Goal: Feedback & Contribution: Leave review/rating

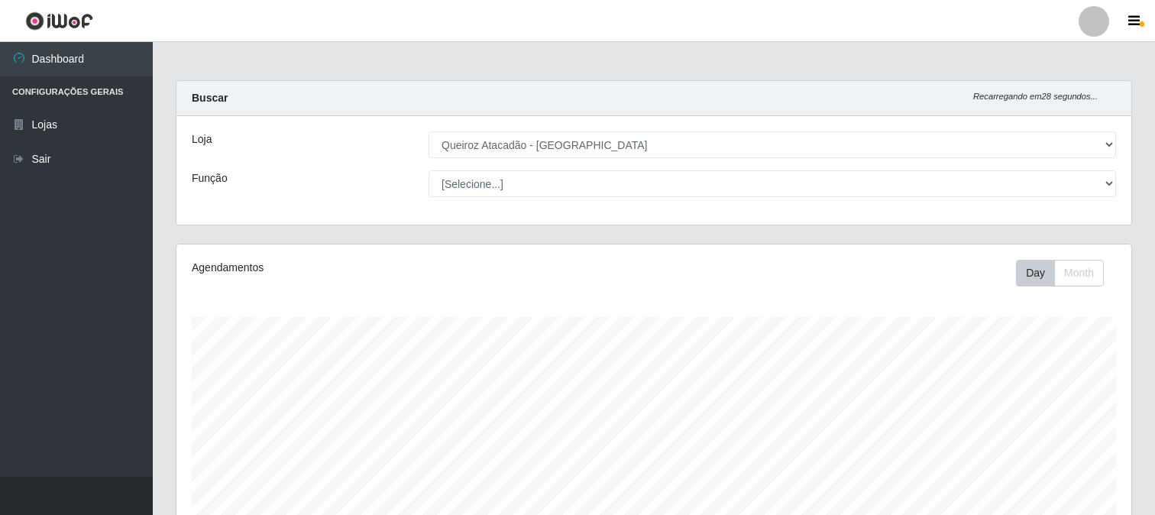
select select "464"
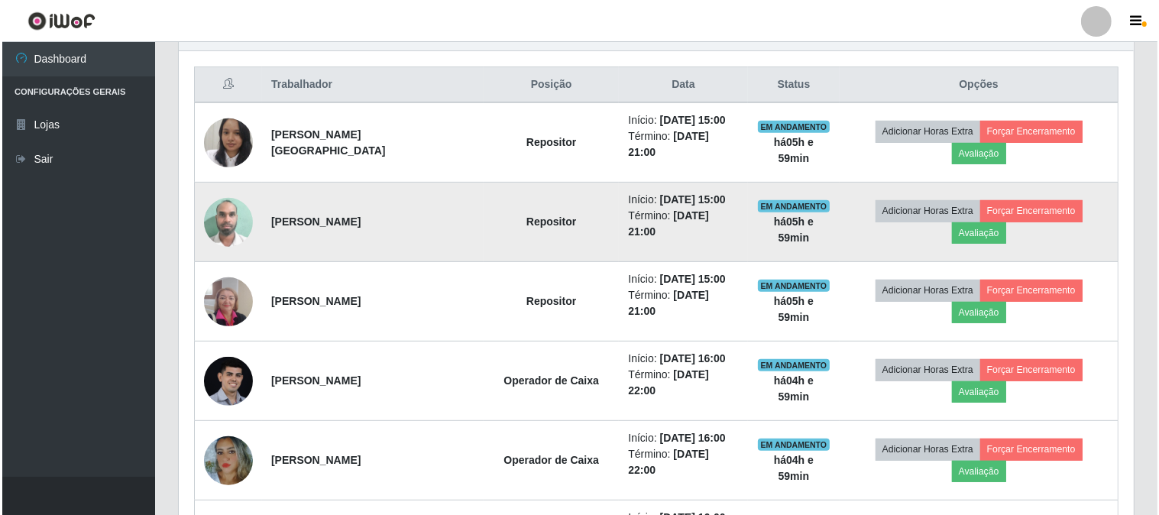
scroll to position [316, 955]
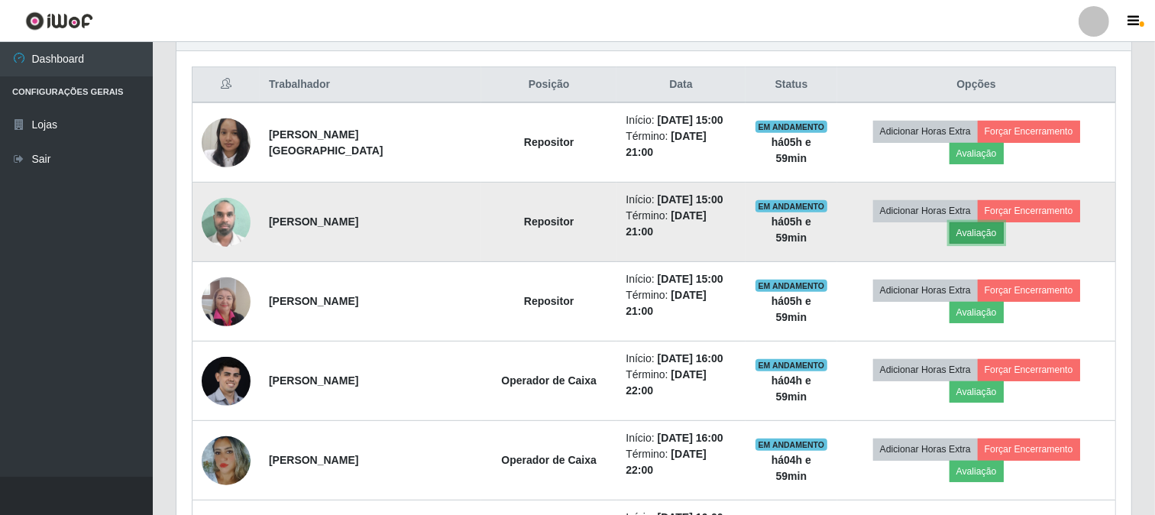
click at [1004, 222] on button "Avaliação" at bounding box center [977, 232] width 54 height 21
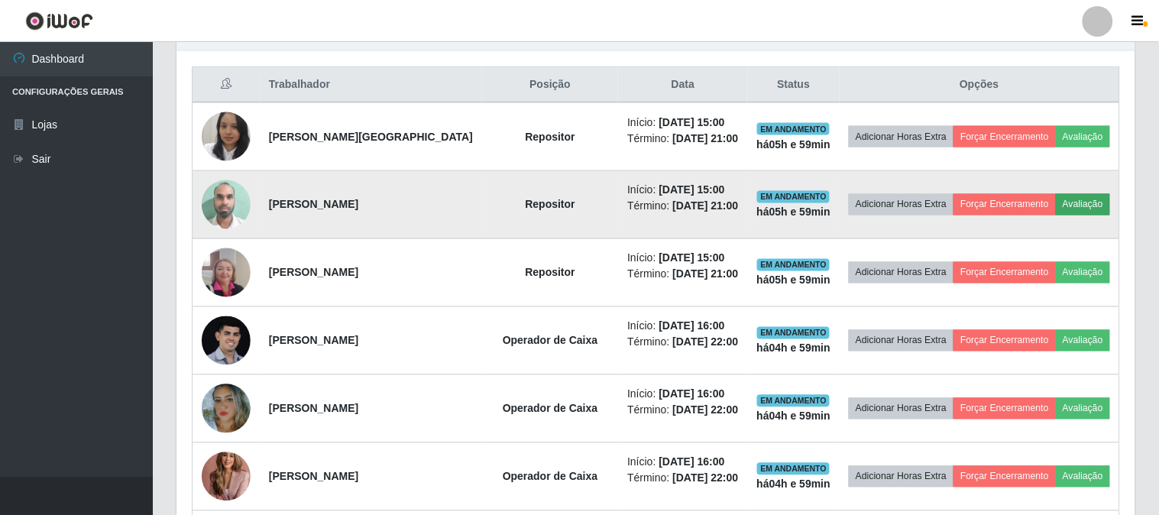
scroll to position [316, 945]
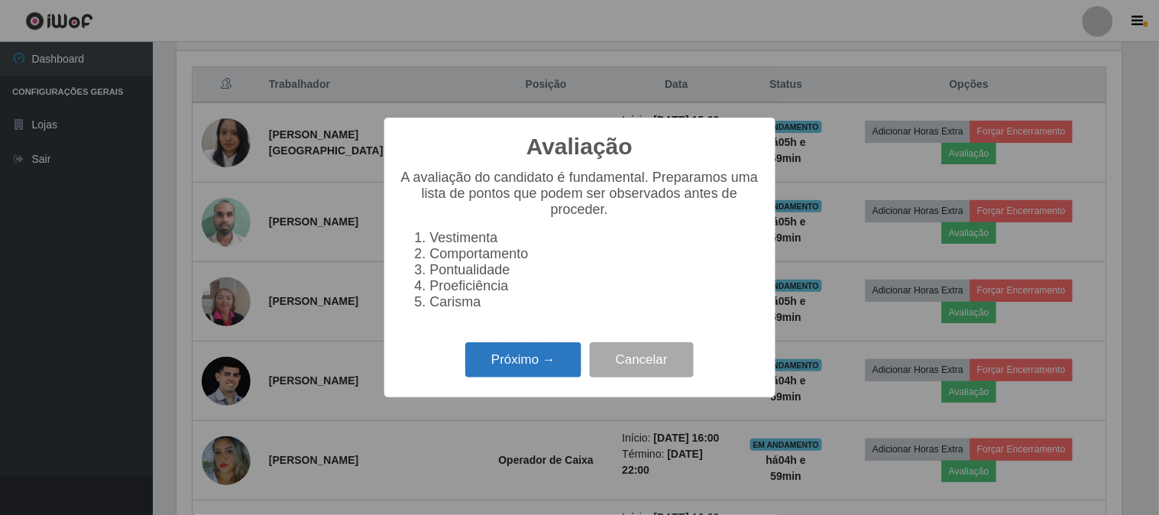
click at [547, 358] on button "Próximo →" at bounding box center [523, 360] width 116 height 36
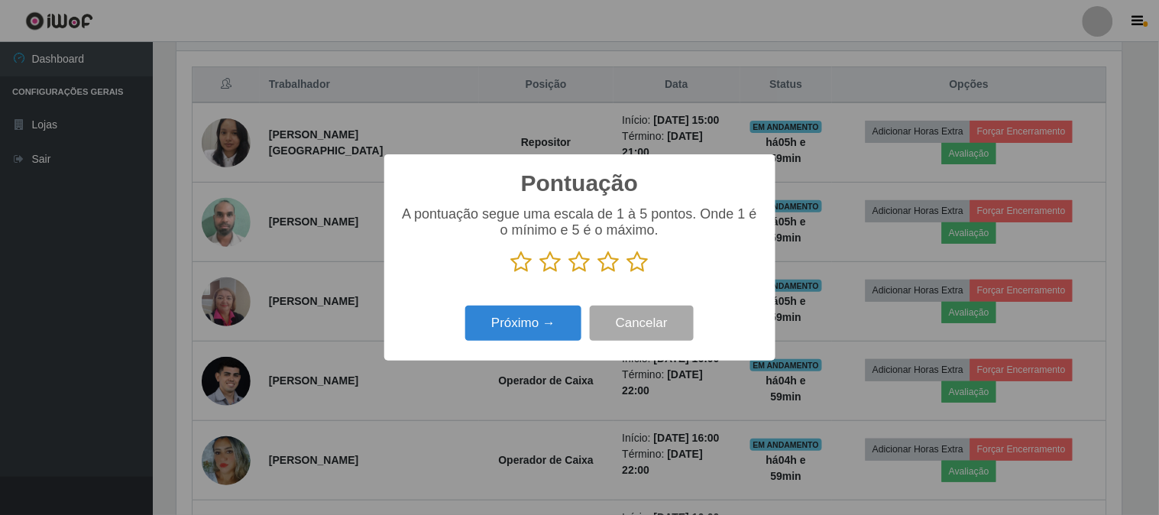
scroll to position [763762, 763134]
click at [646, 258] on icon at bounding box center [637, 262] width 21 height 23
click at [627, 274] on input "radio" at bounding box center [627, 274] width 0 height 0
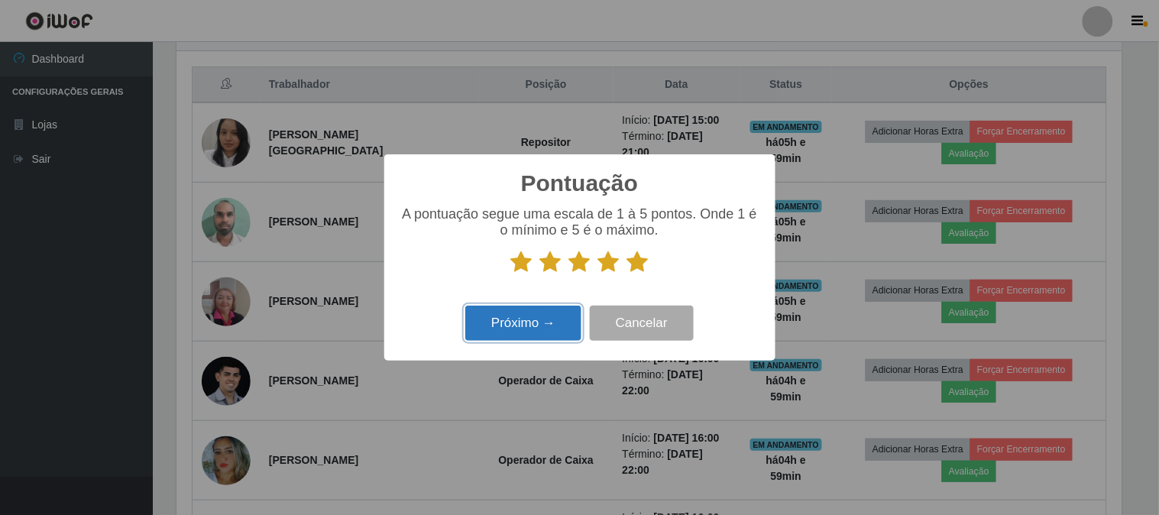
click at [518, 332] on button "Próximo →" at bounding box center [523, 324] width 116 height 36
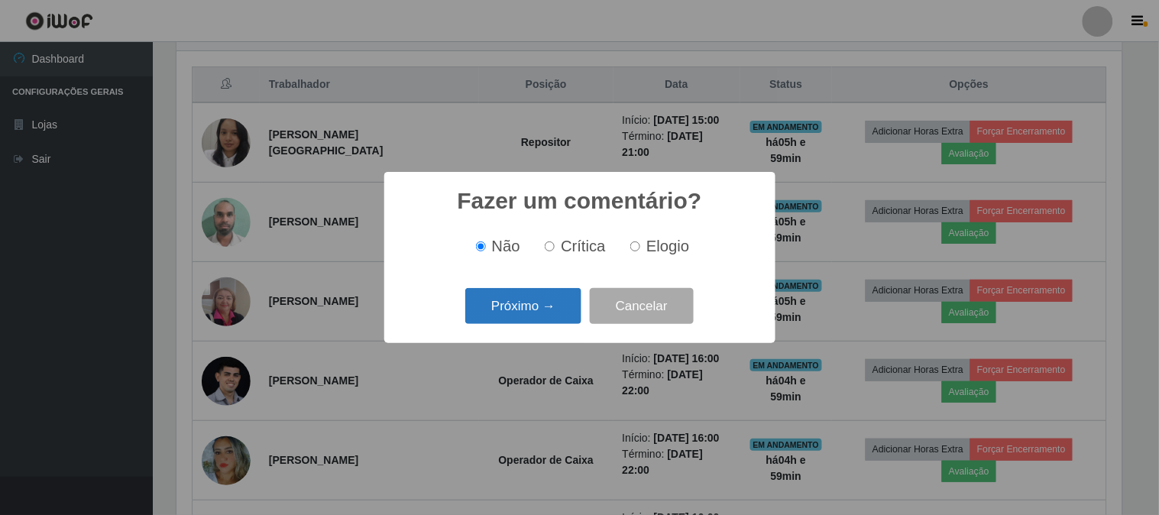
click at [517, 319] on button "Próximo →" at bounding box center [523, 306] width 116 height 36
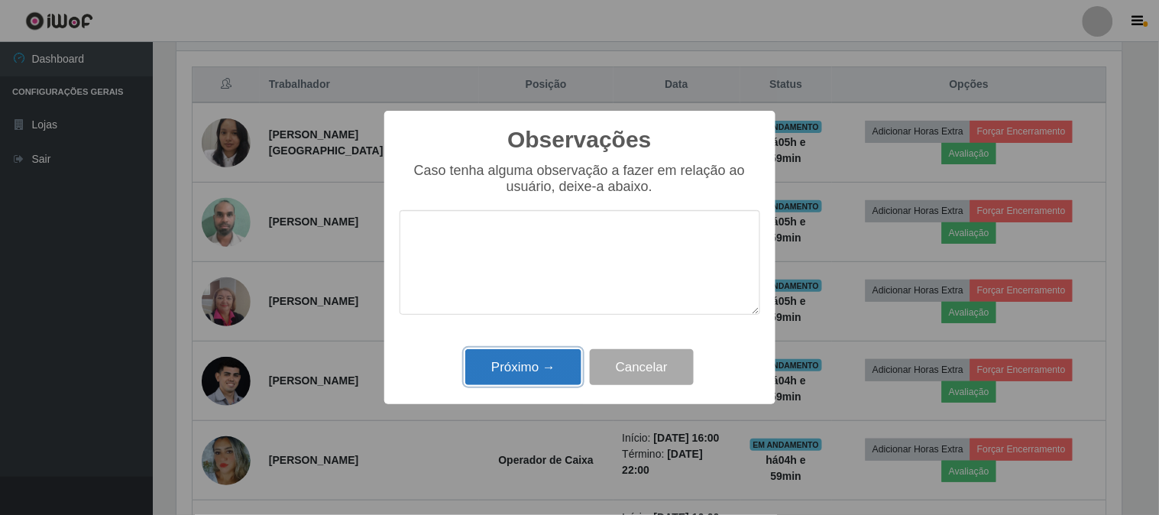
click at [522, 355] on button "Próximo →" at bounding box center [523, 367] width 116 height 36
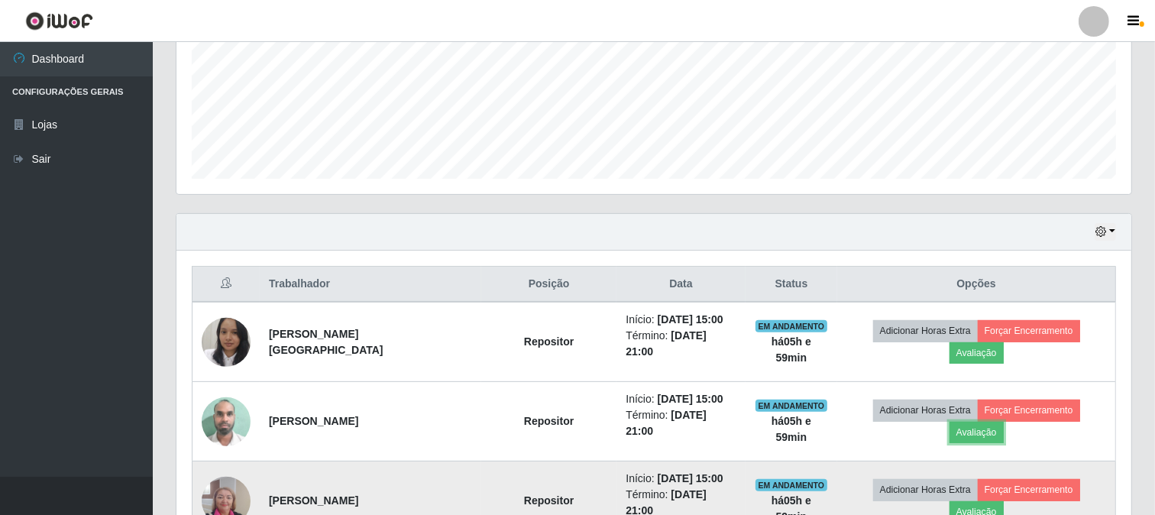
scroll to position [397, 0]
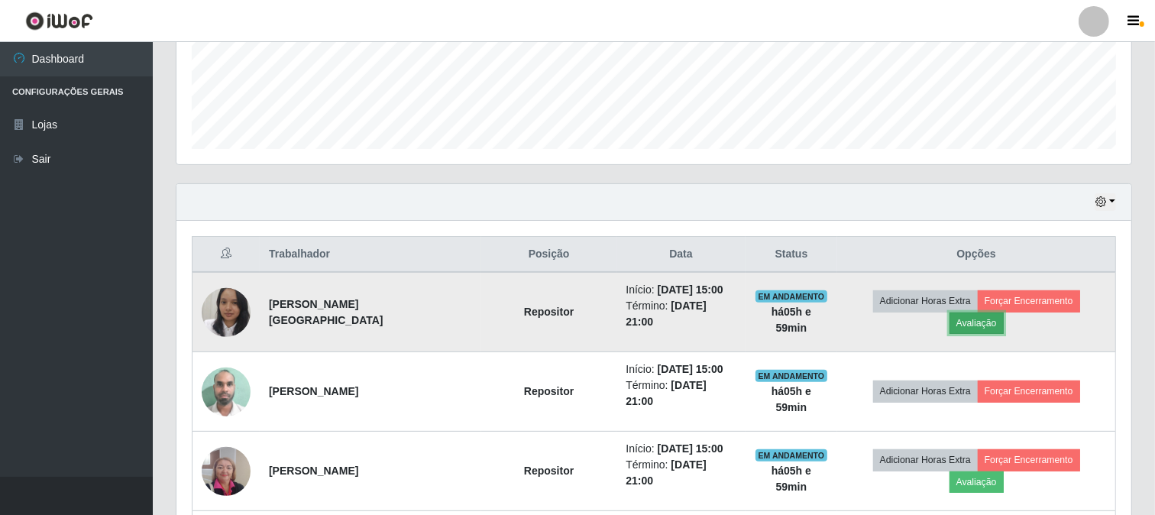
click at [1004, 313] on button "Avaliação" at bounding box center [977, 323] width 54 height 21
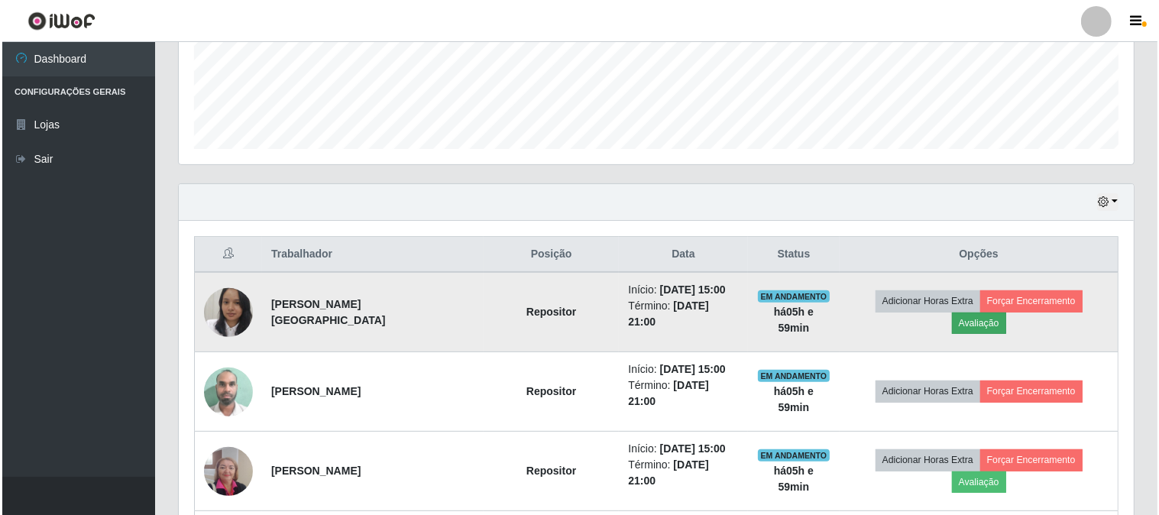
scroll to position [316, 945]
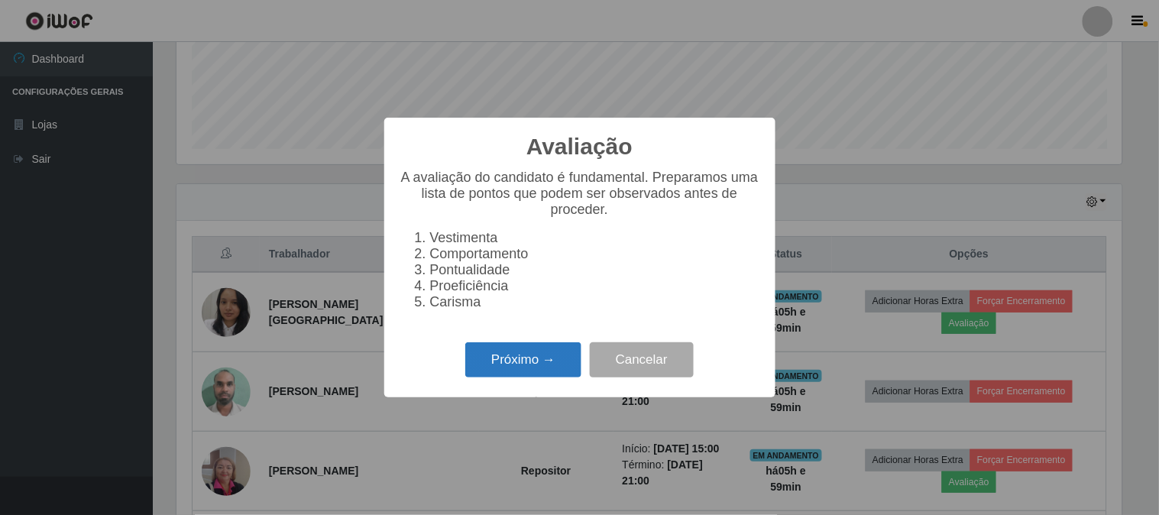
click at [554, 365] on button "Próximo →" at bounding box center [523, 360] width 116 height 36
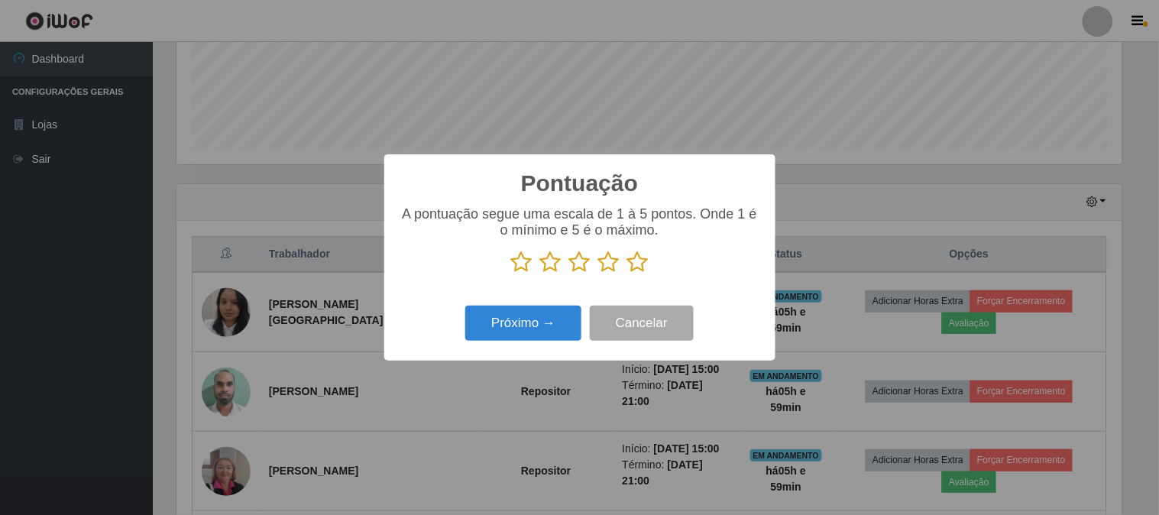
click at [638, 270] on icon at bounding box center [637, 262] width 21 height 23
click at [627, 274] on input "radio" at bounding box center [627, 274] width 0 height 0
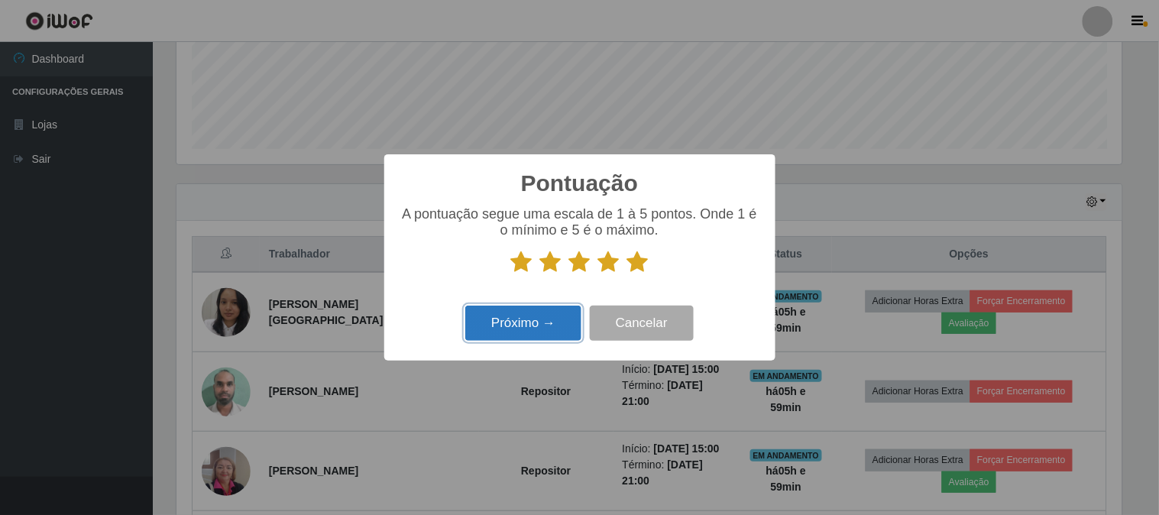
click at [535, 319] on button "Próximo →" at bounding box center [523, 324] width 116 height 36
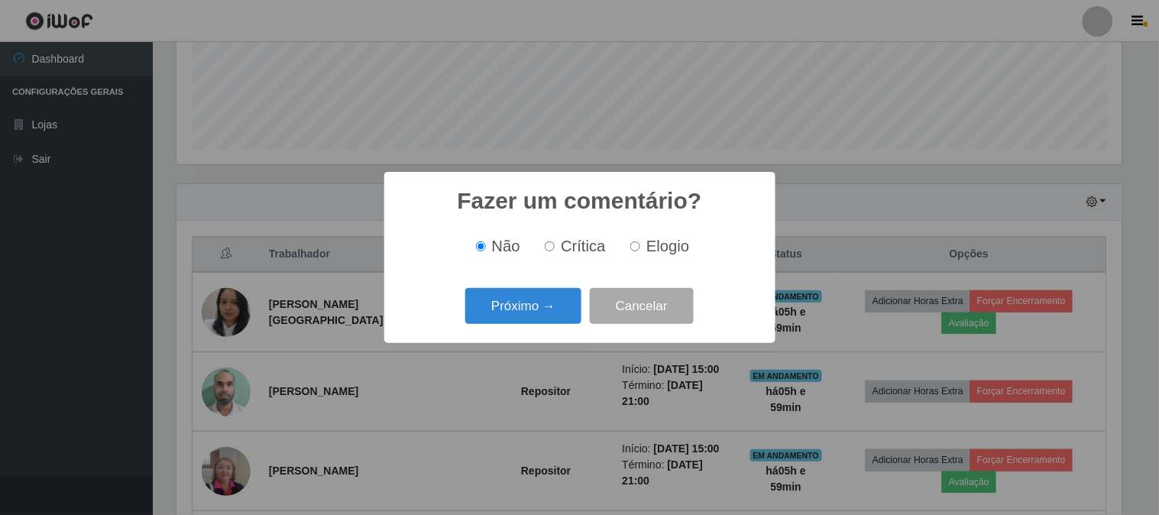
click at [535, 319] on button "Próximo →" at bounding box center [523, 306] width 116 height 36
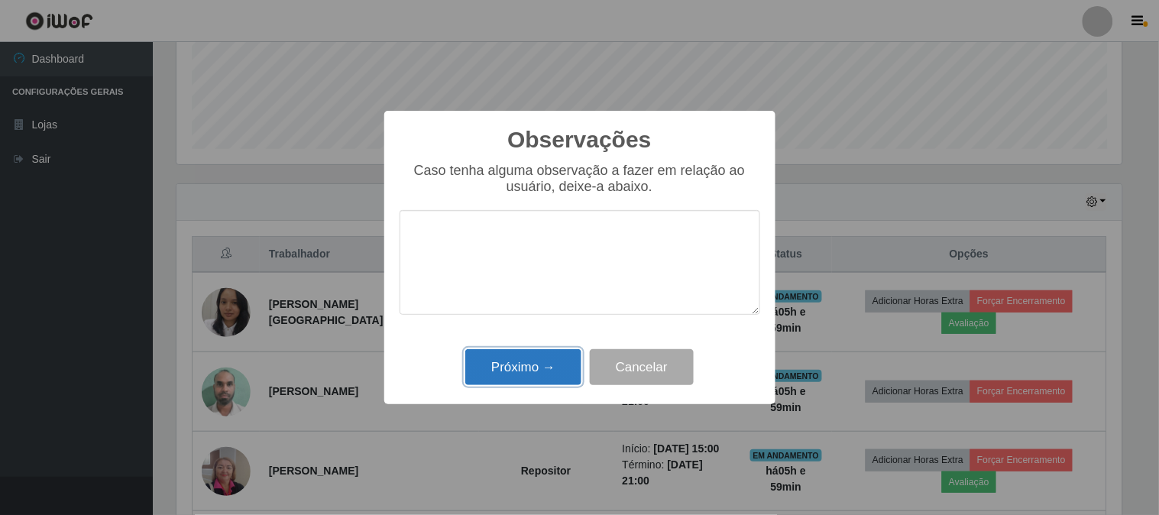
click at [541, 375] on button "Próximo →" at bounding box center [523, 367] width 116 height 36
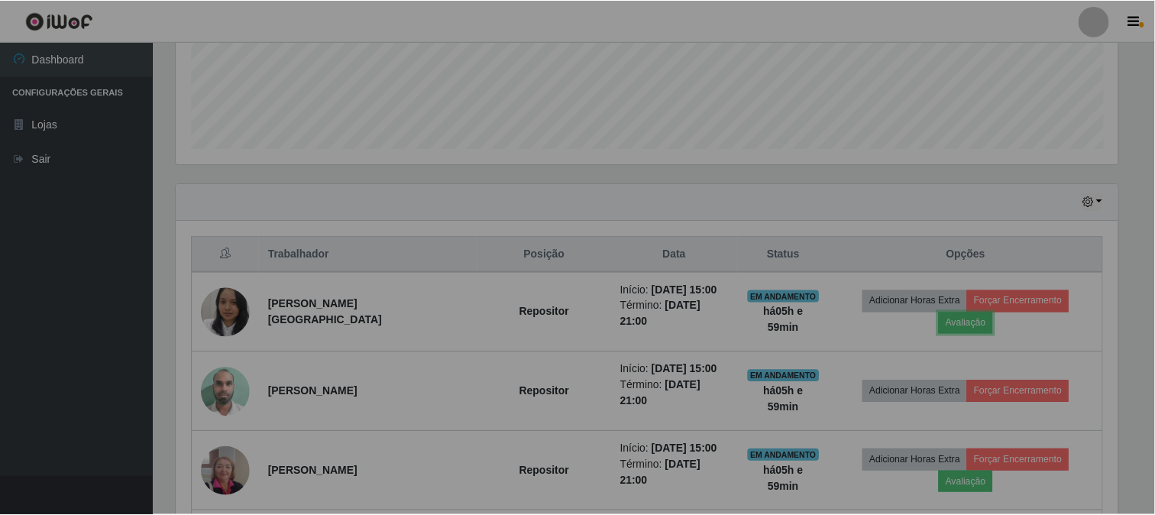
scroll to position [316, 955]
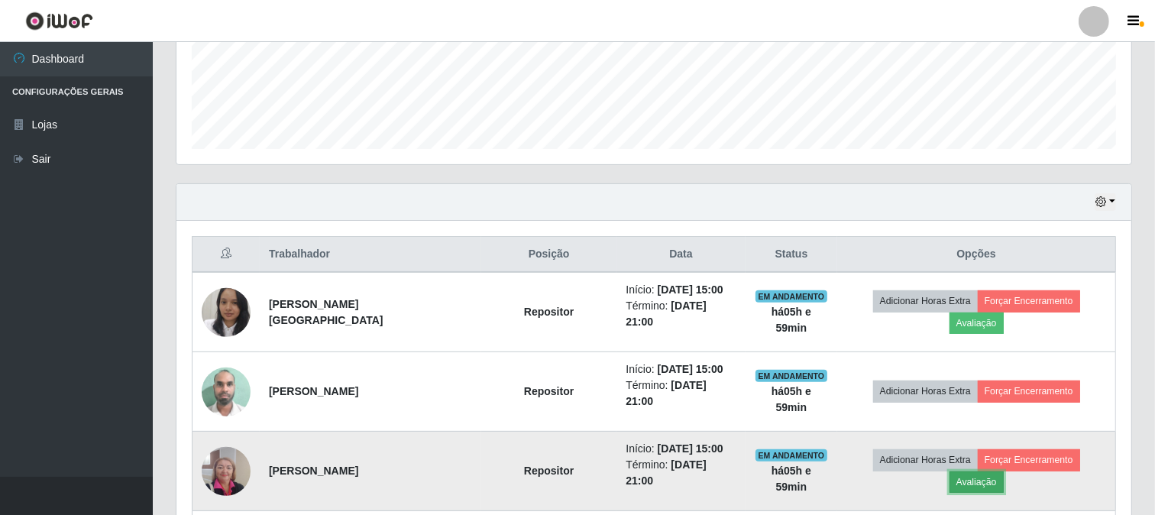
click at [1004, 471] on button "Avaliação" at bounding box center [977, 481] width 54 height 21
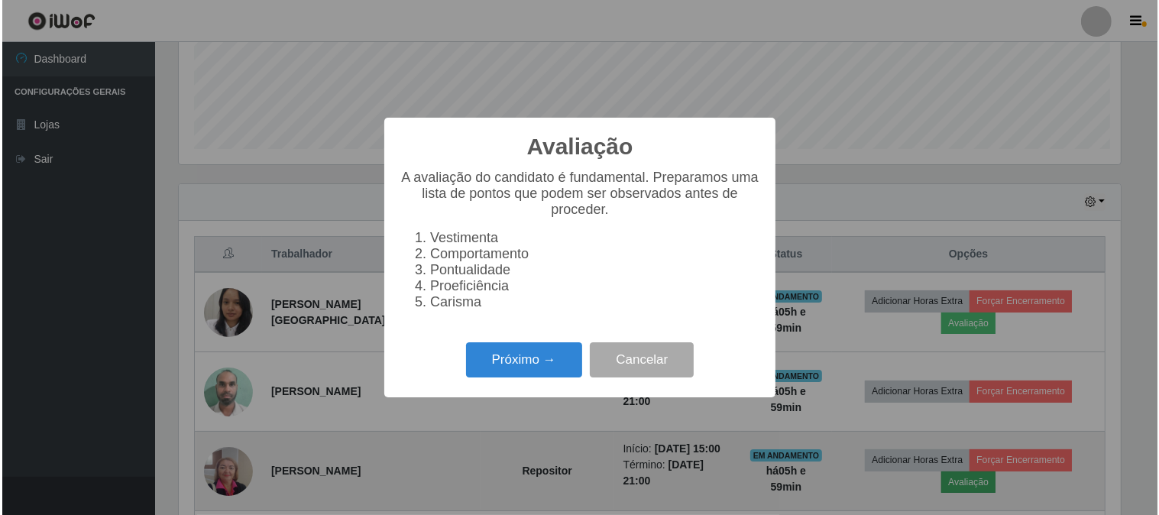
scroll to position [316, 945]
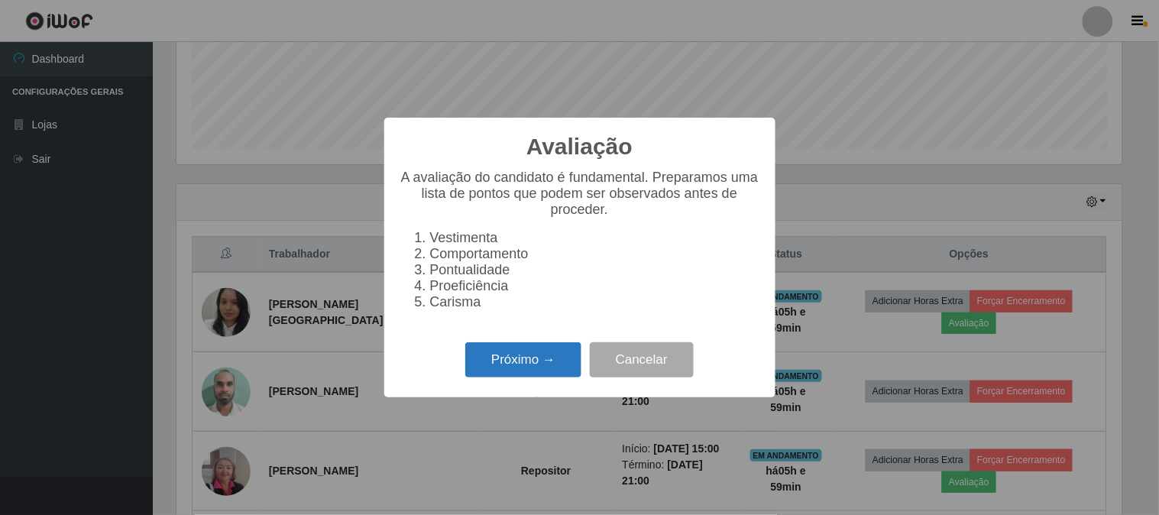
click at [523, 371] on button "Próximo →" at bounding box center [523, 360] width 116 height 36
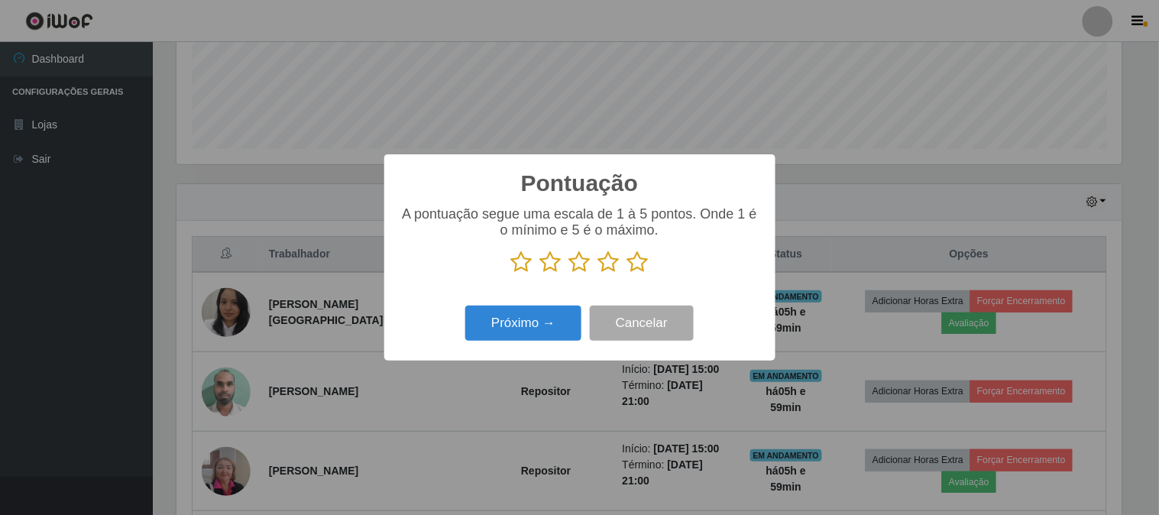
scroll to position [763762, 763134]
click at [636, 265] on icon at bounding box center [637, 262] width 21 height 23
click at [627, 274] on input "radio" at bounding box center [627, 274] width 0 height 0
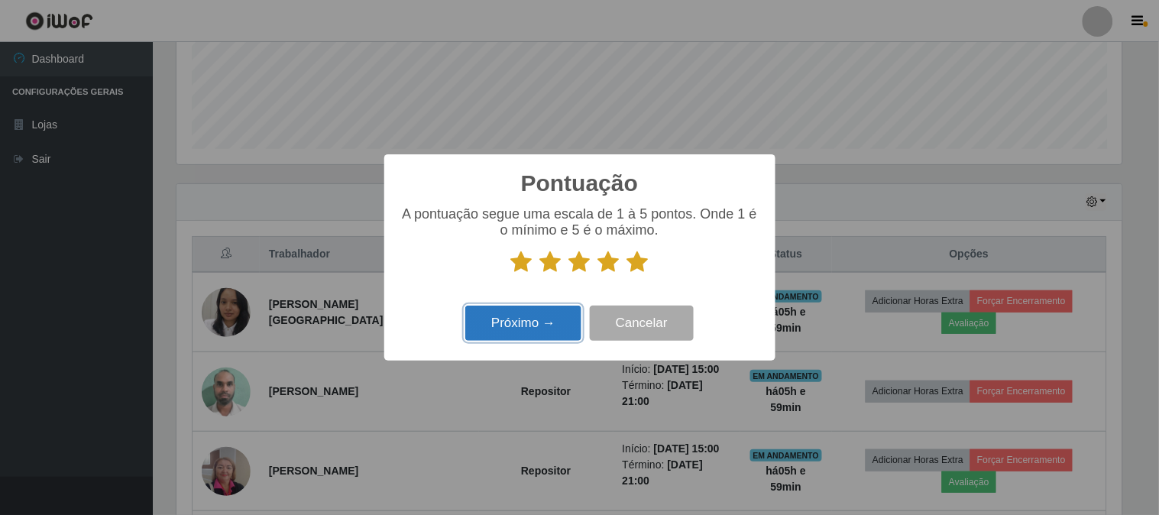
click at [552, 310] on button "Próximo →" at bounding box center [523, 324] width 116 height 36
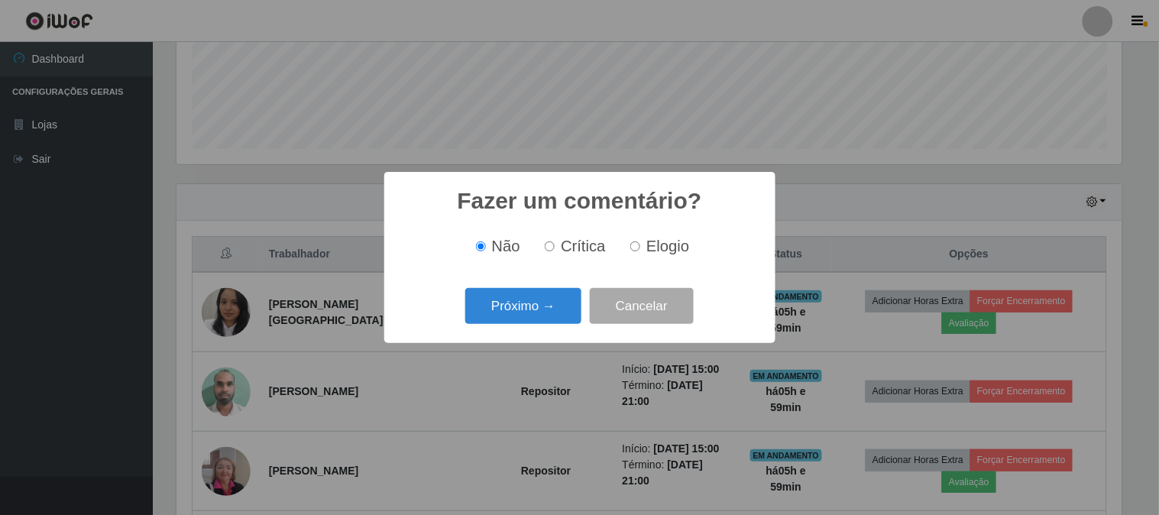
click at [552, 310] on button "Próximo →" at bounding box center [523, 306] width 116 height 36
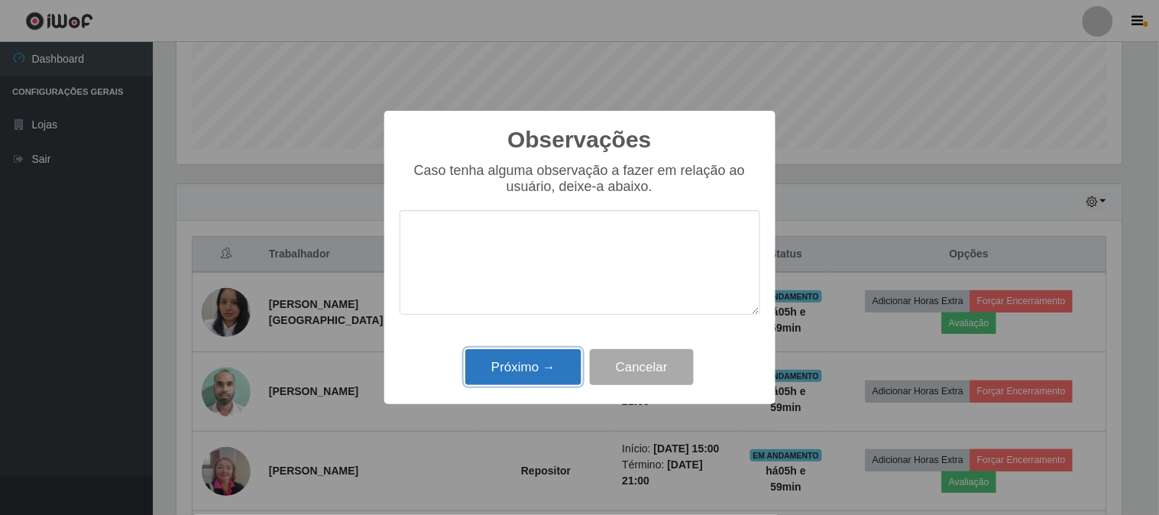
click at [527, 371] on button "Próximo →" at bounding box center [523, 367] width 116 height 36
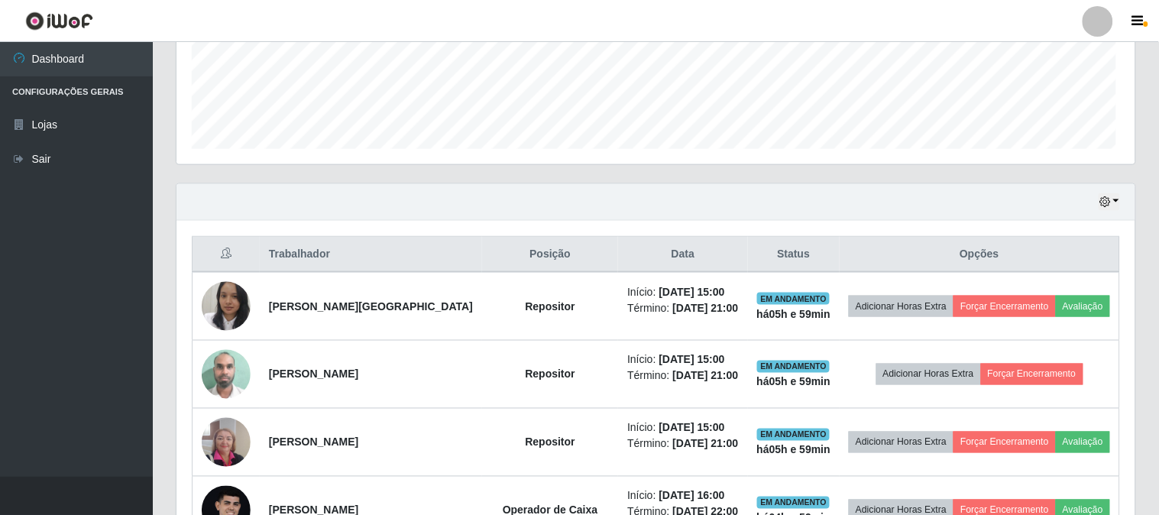
scroll to position [316, 955]
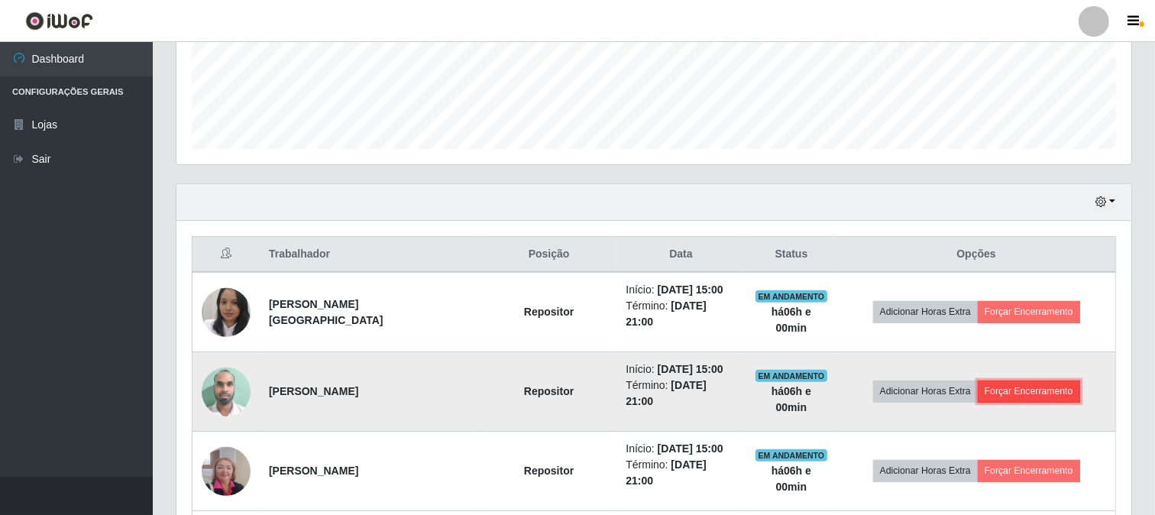
click at [996, 381] on button "Forçar Encerramento" at bounding box center [1029, 391] width 102 height 21
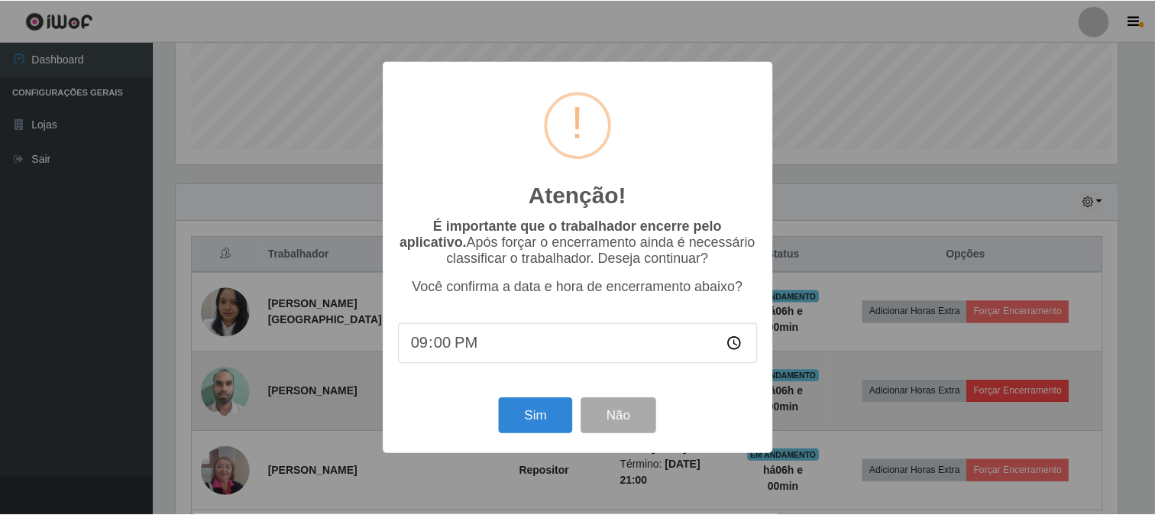
scroll to position [316, 945]
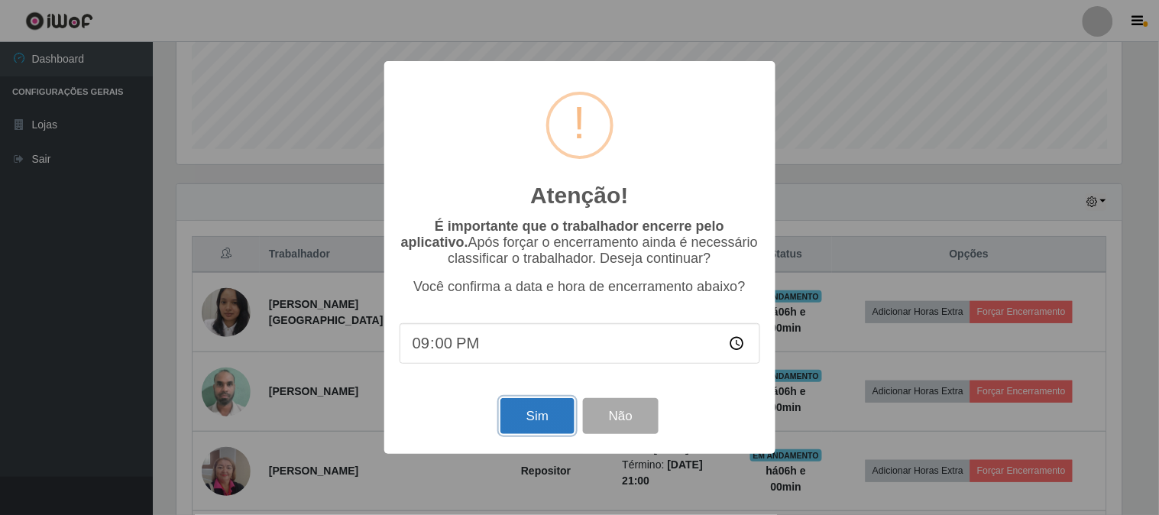
click at [520, 426] on button "Sim" at bounding box center [537, 416] width 74 height 36
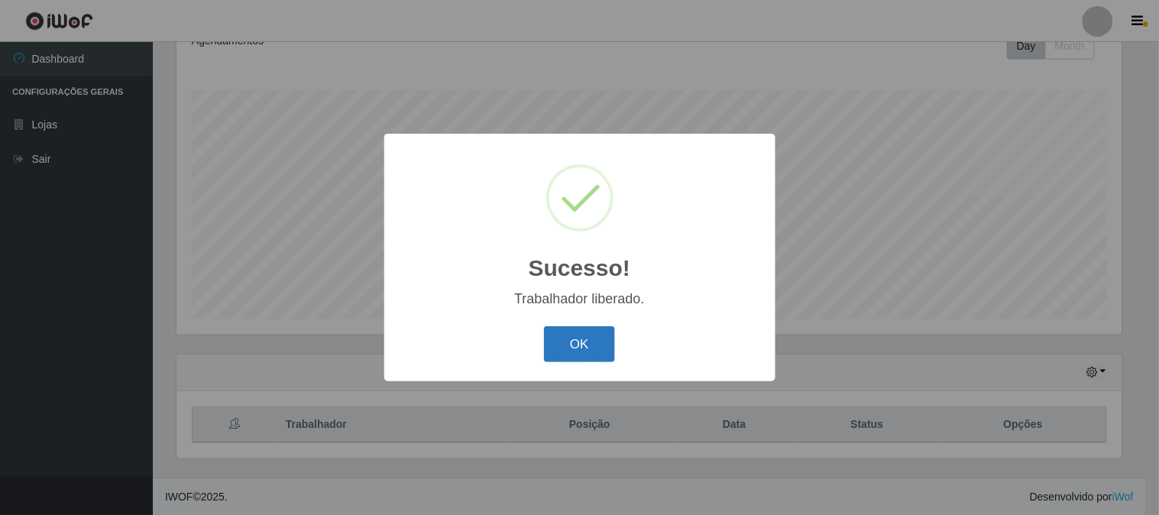
click at [559, 344] on button "OK" at bounding box center [579, 344] width 71 height 36
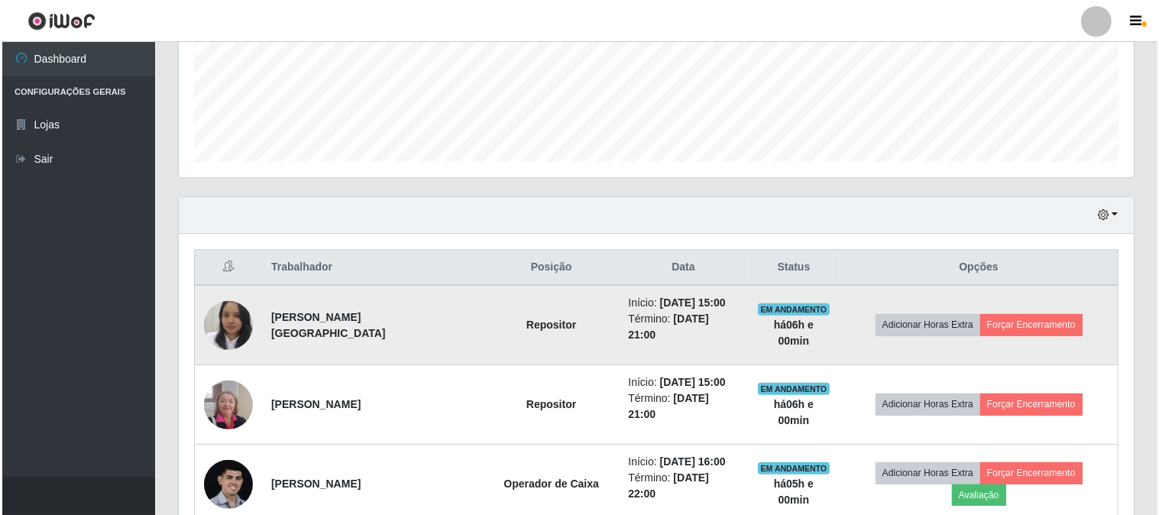
scroll to position [397, 0]
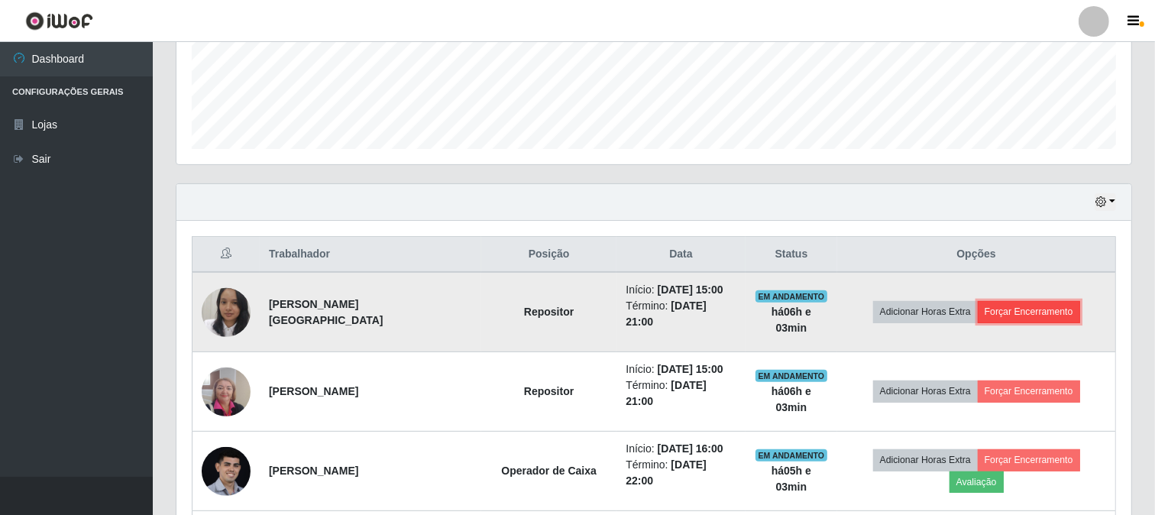
click at [996, 308] on button "Forçar Encerramento" at bounding box center [1029, 311] width 102 height 21
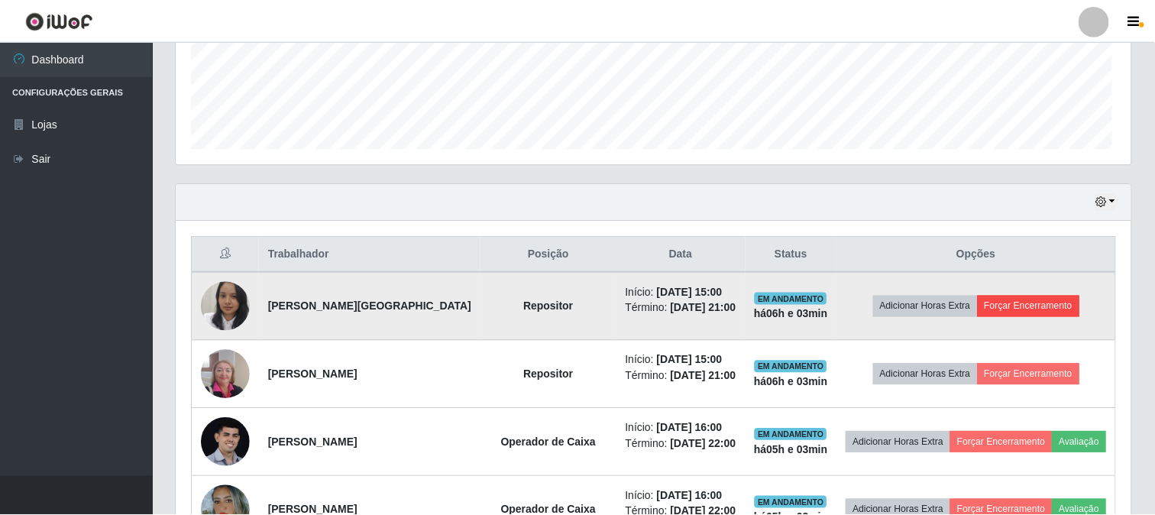
scroll to position [316, 945]
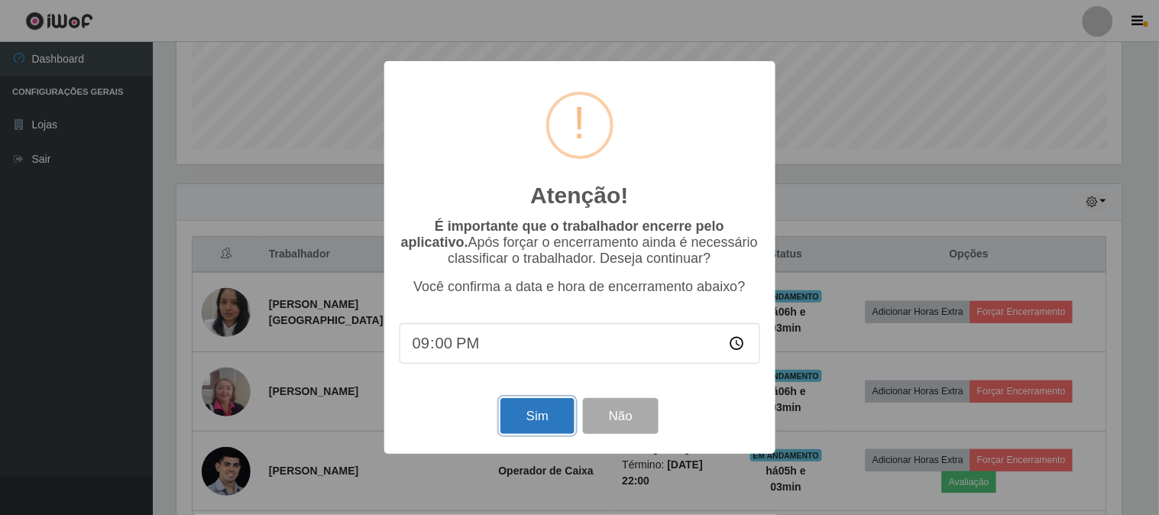
click at [546, 411] on button "Sim" at bounding box center [537, 416] width 74 height 36
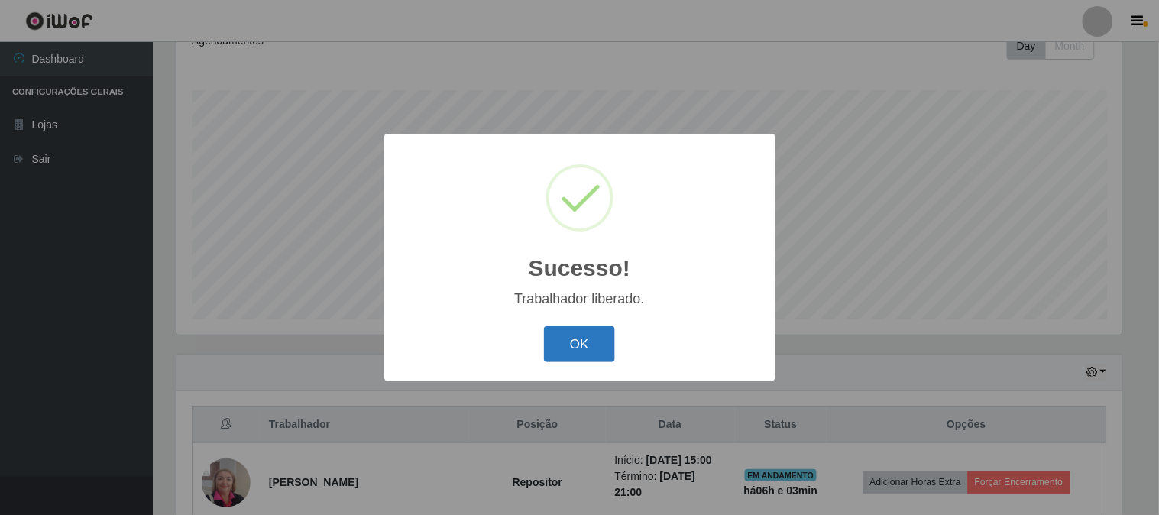
click at [564, 347] on button "OK" at bounding box center [579, 344] width 71 height 36
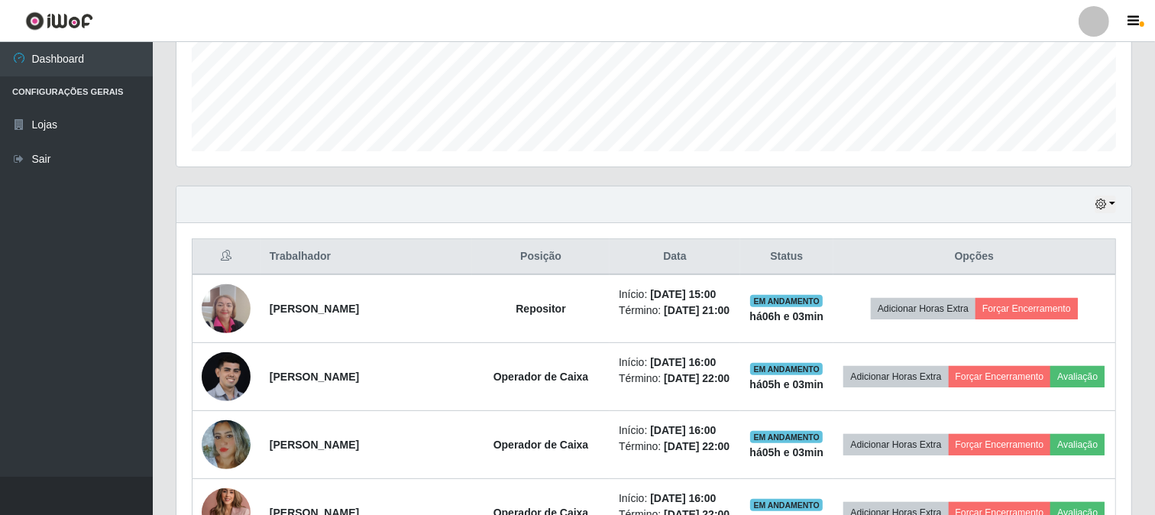
scroll to position [397, 0]
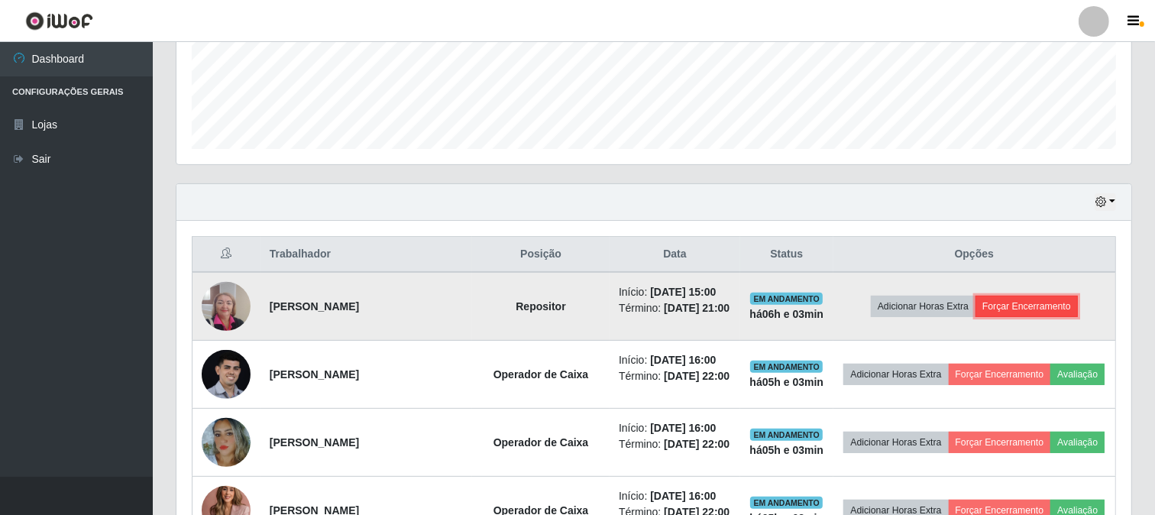
click at [1022, 316] on button "Forçar Encerramento" at bounding box center [1027, 306] width 102 height 21
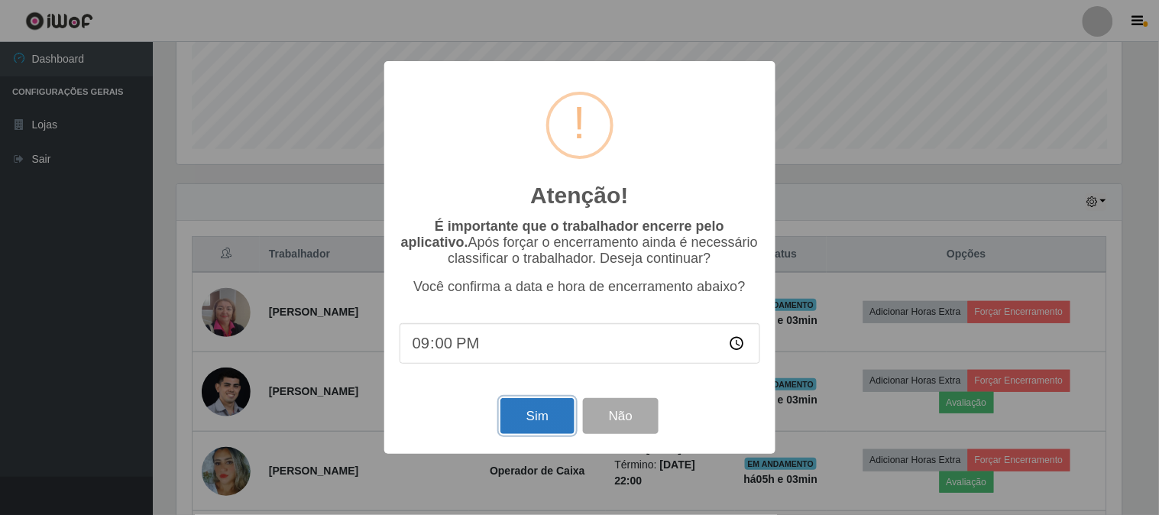
click at [546, 420] on button "Sim" at bounding box center [537, 416] width 74 height 36
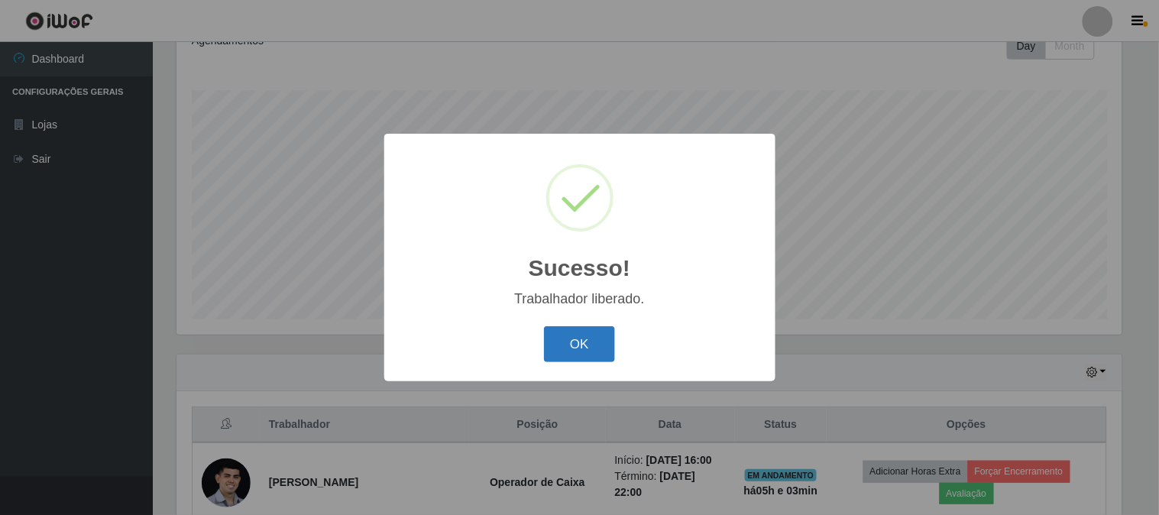
click at [565, 353] on button "OK" at bounding box center [579, 344] width 71 height 36
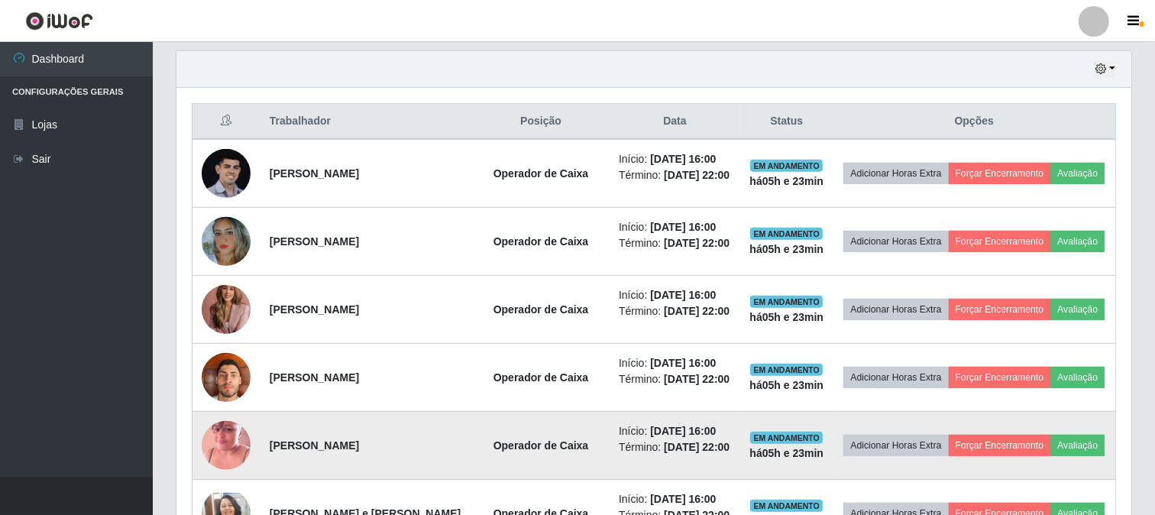
scroll to position [500, 0]
